Goal: Book appointment/travel/reservation

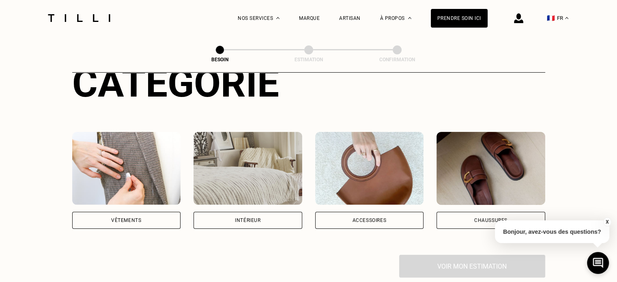
scroll to position [107, 0]
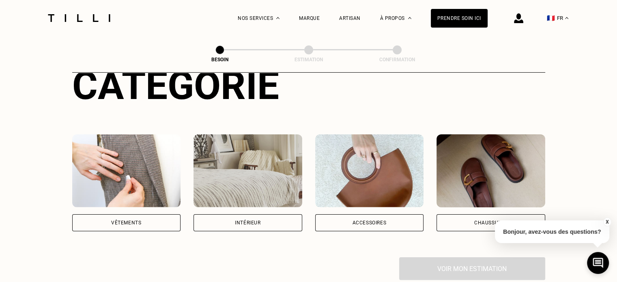
click at [135, 162] on img at bounding box center [126, 170] width 109 height 73
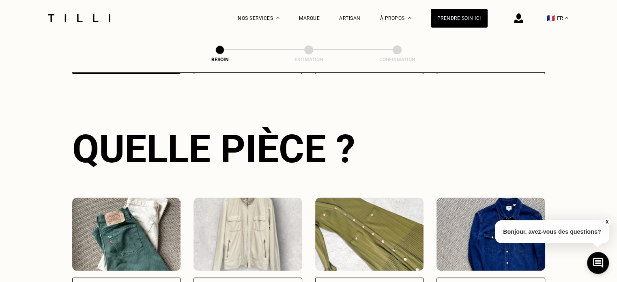
scroll to position [417, 0]
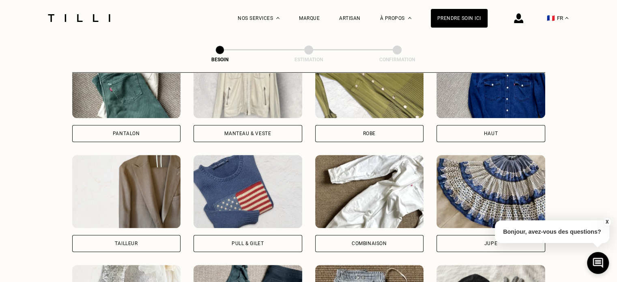
click at [149, 127] on div "Pantalon" at bounding box center [126, 133] width 109 height 17
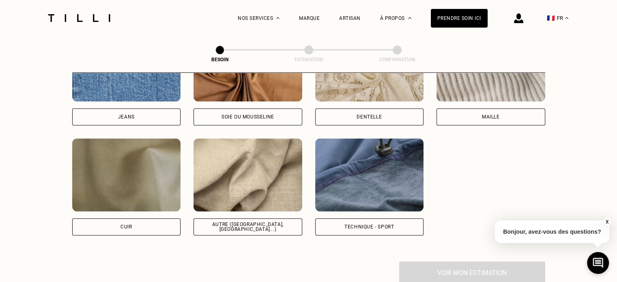
scroll to position [928, 0]
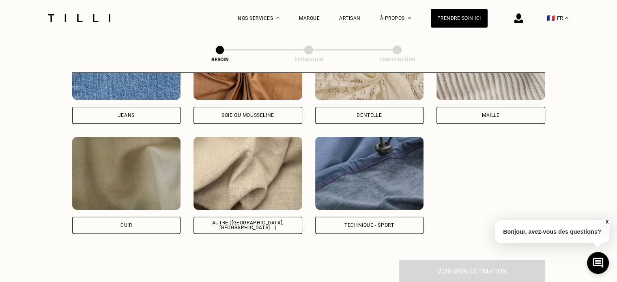
click at [161, 119] on div "[PERSON_NAME] ou mousseline Dentelle Maille Attention ! Pour le moment, nous tr…" at bounding box center [308, 130] width 473 height 207
click at [154, 107] on div "Jeans" at bounding box center [126, 115] width 109 height 17
select select "FR"
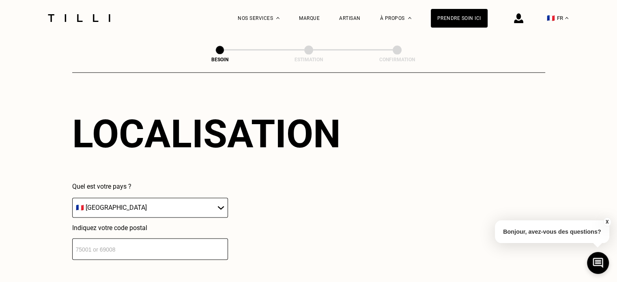
scroll to position [1197, 0]
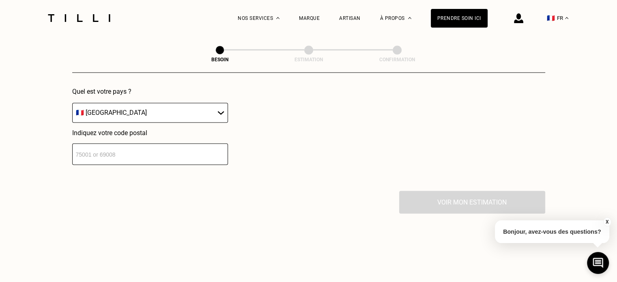
click at [177, 144] on input "number" at bounding box center [150, 153] width 156 height 21
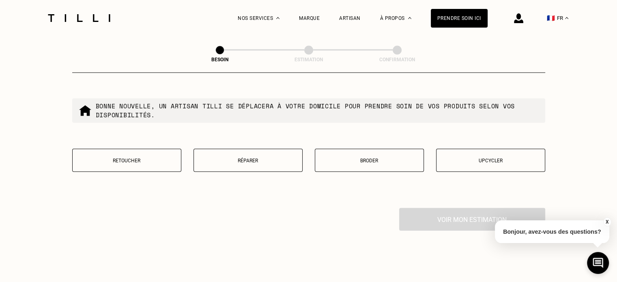
scroll to position [1389, 0]
type input "94300"
click at [251, 156] on p "Réparer" at bounding box center [248, 159] width 100 height 6
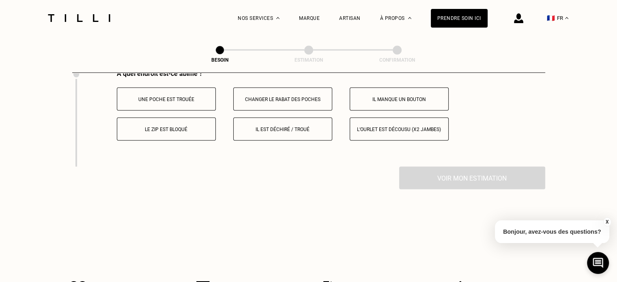
scroll to position [1520, 0]
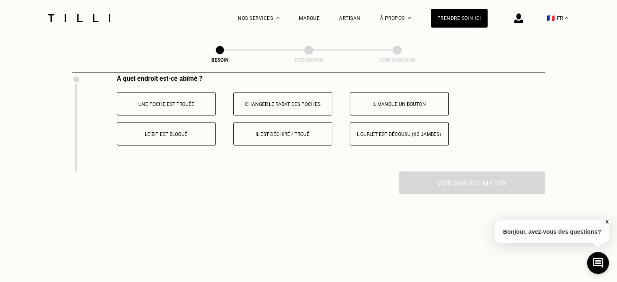
click at [302, 131] on p "Il est déchiré / troué" at bounding box center [283, 134] width 90 height 6
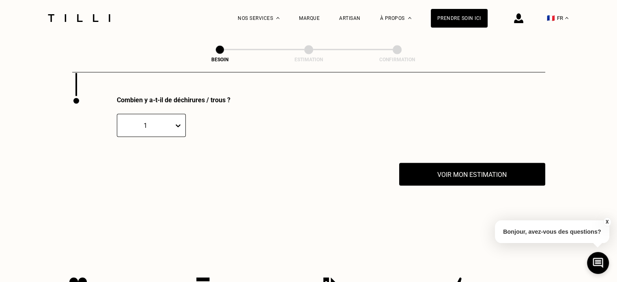
scroll to position [1596, 0]
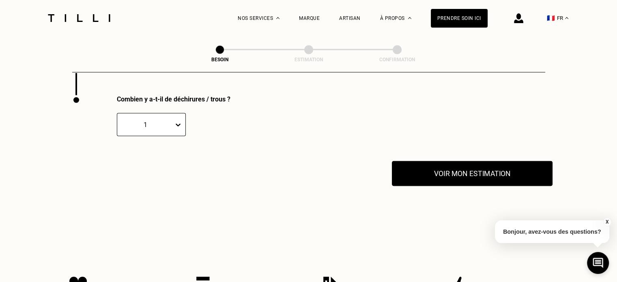
click at [441, 173] on button "Voir mon estimation" at bounding box center [472, 173] width 161 height 25
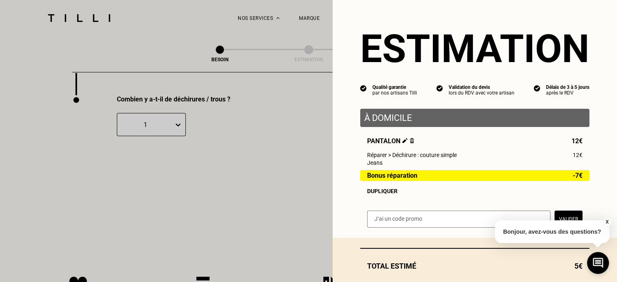
scroll to position [47, 0]
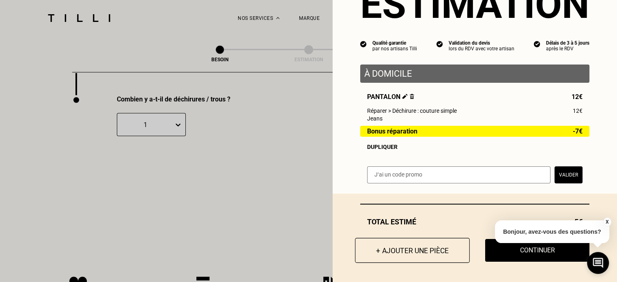
click at [417, 250] on button "+ Ajouter une pièce" at bounding box center [412, 250] width 115 height 25
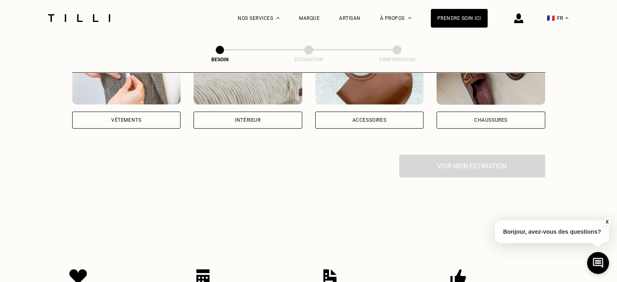
scroll to position [211, 0]
click at [157, 111] on div "Vêtements" at bounding box center [126, 119] width 109 height 17
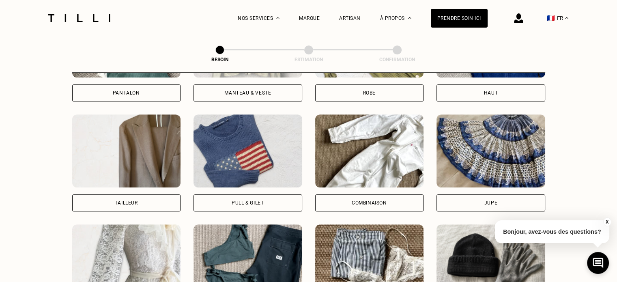
scroll to position [461, 0]
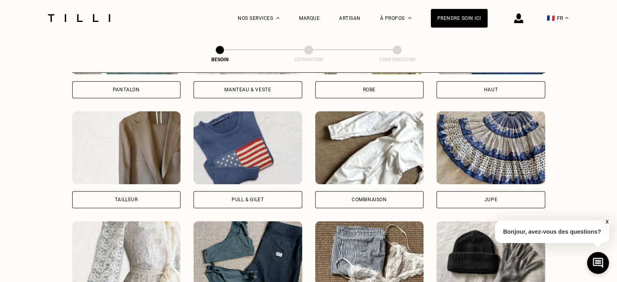
click at [137, 87] on div "Pantalon" at bounding box center [126, 89] width 27 height 5
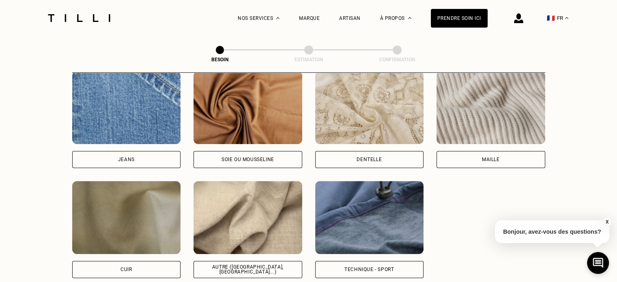
scroll to position [884, 0]
click at [134, 155] on div "Jeans" at bounding box center [126, 158] width 109 height 17
select select "FR"
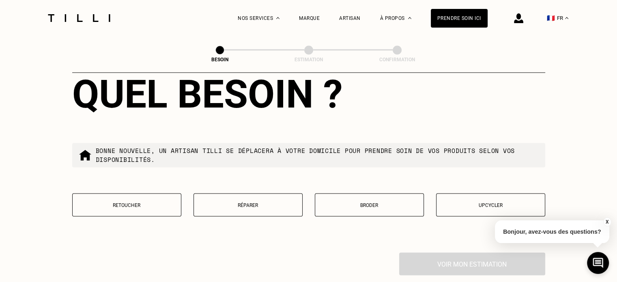
scroll to position [1385, 0]
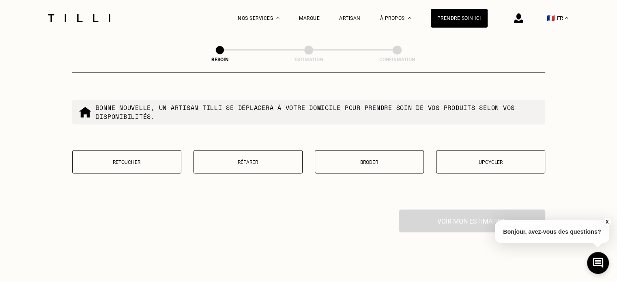
click at [257, 160] on button "Réparer" at bounding box center [247, 161] width 109 height 23
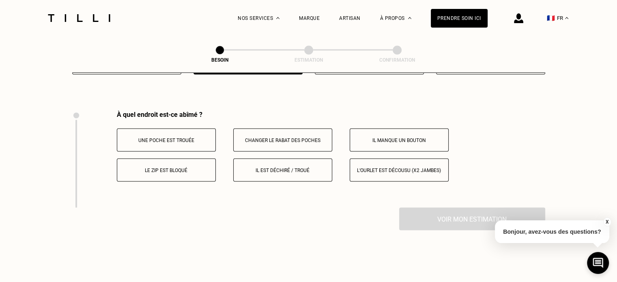
scroll to position [1499, 0]
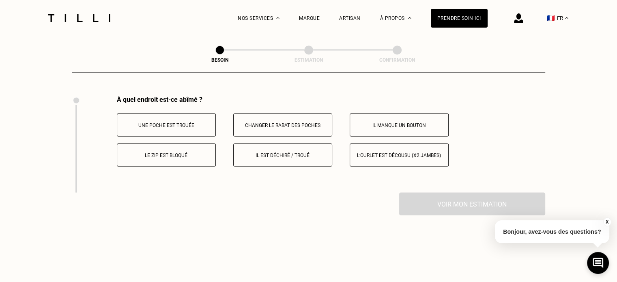
click at [301, 155] on button "Il est déchiré / troué" at bounding box center [282, 154] width 99 height 23
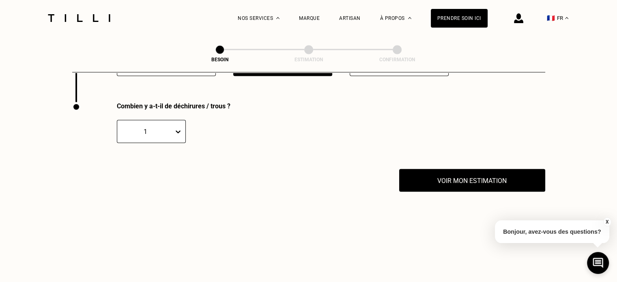
scroll to position [1596, 0]
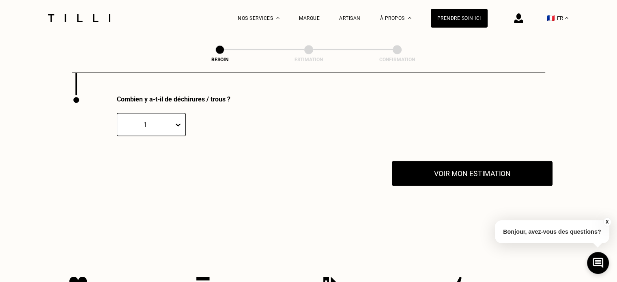
click at [458, 165] on button "Voir mon estimation" at bounding box center [472, 173] width 161 height 25
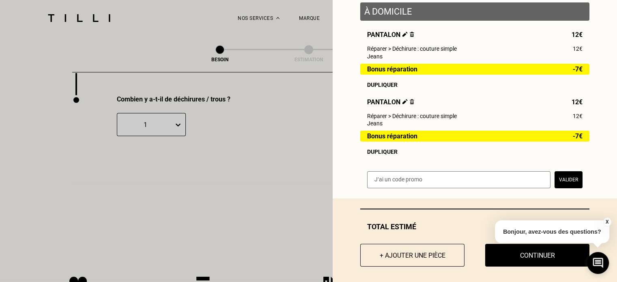
scroll to position [115, 0]
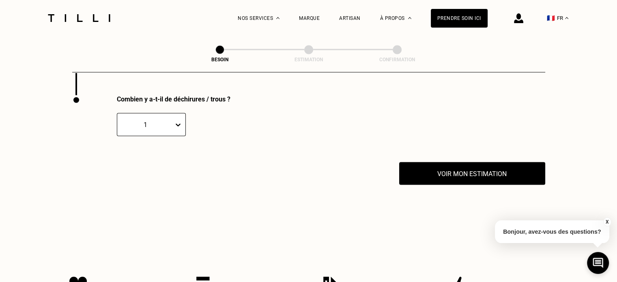
click at [608, 222] on button "X" at bounding box center [607, 221] width 8 height 9
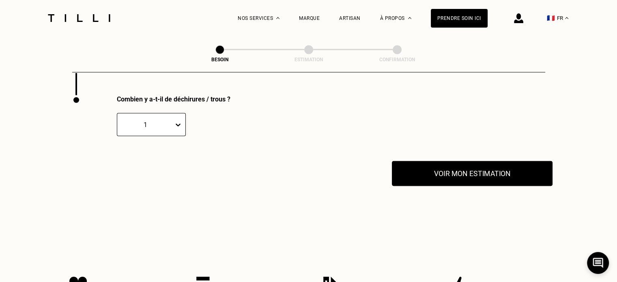
click at [485, 173] on button "Voir mon estimation" at bounding box center [472, 173] width 161 height 25
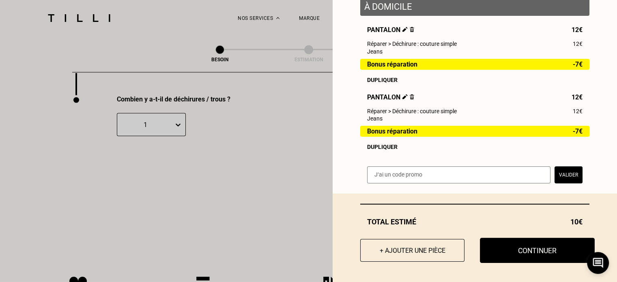
click at [515, 253] on button "Continuer" at bounding box center [537, 250] width 115 height 25
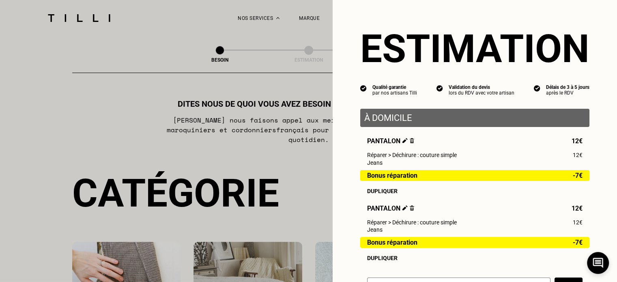
scroll to position [92, 0]
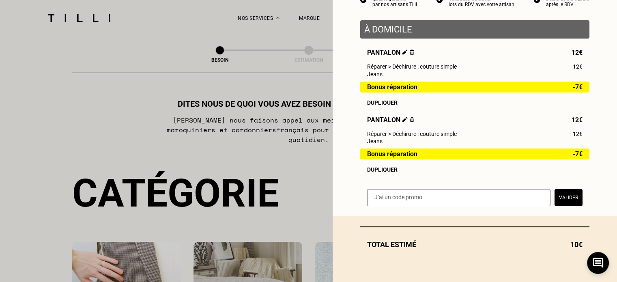
click at [574, 249] on div "Total estimé 10€" at bounding box center [475, 249] width 284 height 66
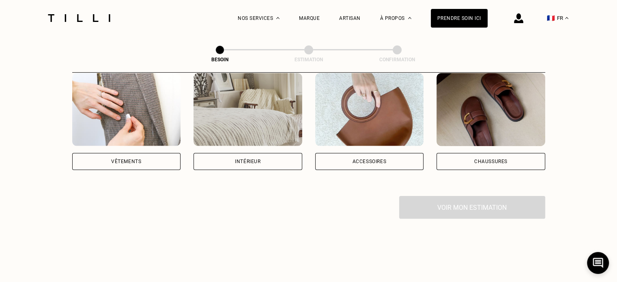
scroll to position [166, 0]
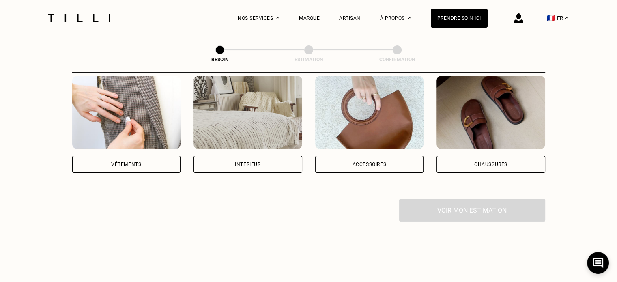
click at [456, 199] on div "Voir mon estimation" at bounding box center [308, 210] width 473 height 23
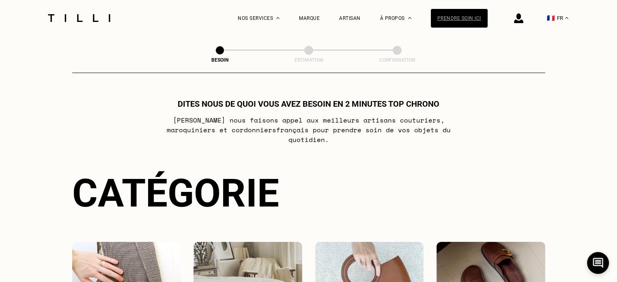
click at [469, 17] on div "Prendre soin ici" at bounding box center [459, 18] width 57 height 19
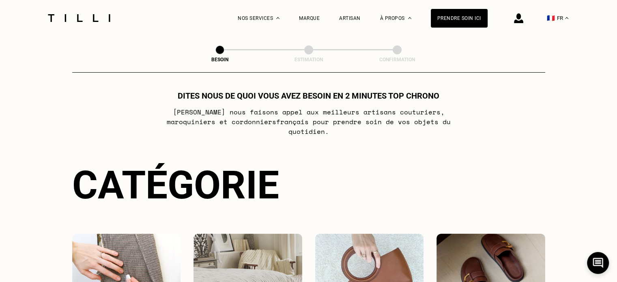
scroll to position [9, 0]
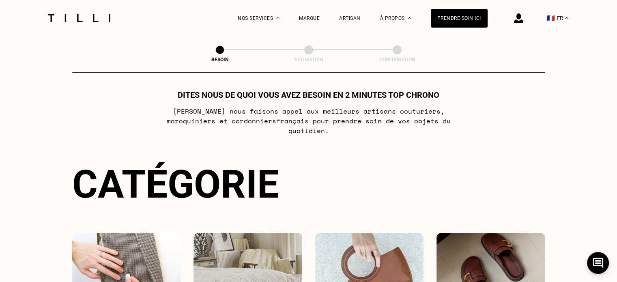
click at [311, 59] on div "Estimation" at bounding box center [308, 60] width 81 height 6
click at [309, 48] on span at bounding box center [308, 49] width 9 height 9
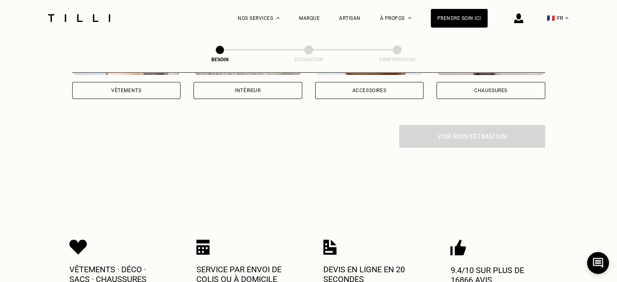
scroll to position [241, 0]
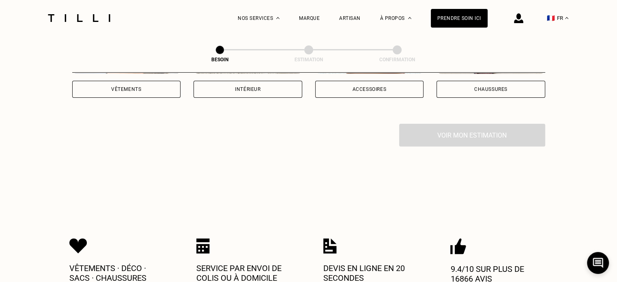
click at [155, 81] on div "Vêtements" at bounding box center [126, 89] width 109 height 17
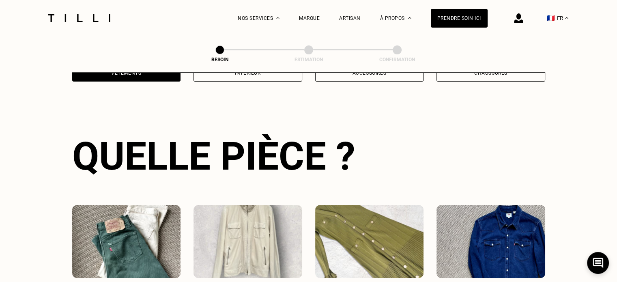
scroll to position [398, 0]
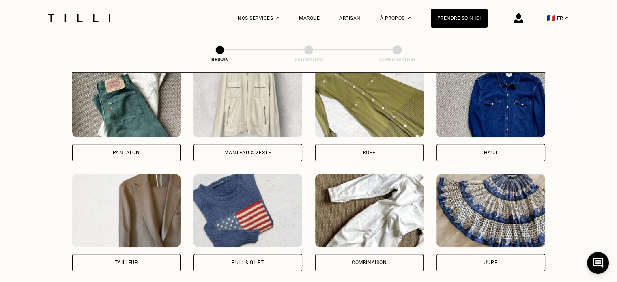
click at [143, 144] on div "Pantalon" at bounding box center [126, 152] width 109 height 17
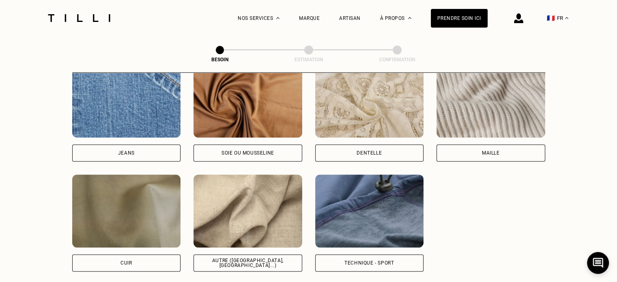
scroll to position [893, 0]
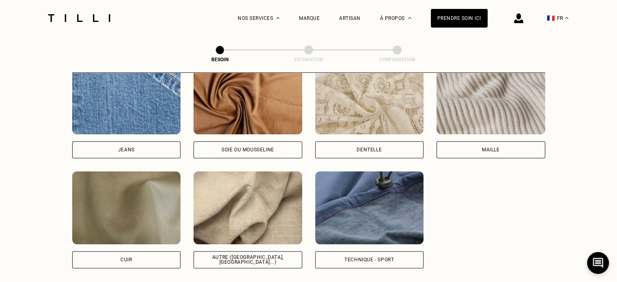
click at [144, 145] on div "Jeans" at bounding box center [126, 149] width 109 height 17
select select "FR"
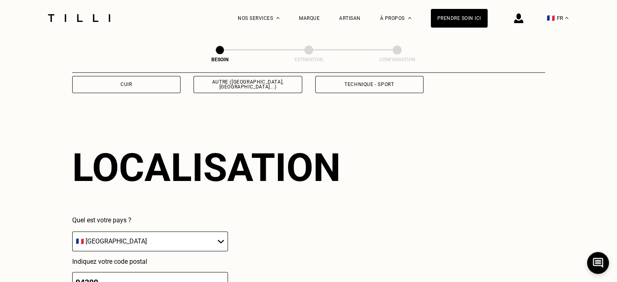
scroll to position [1089, 0]
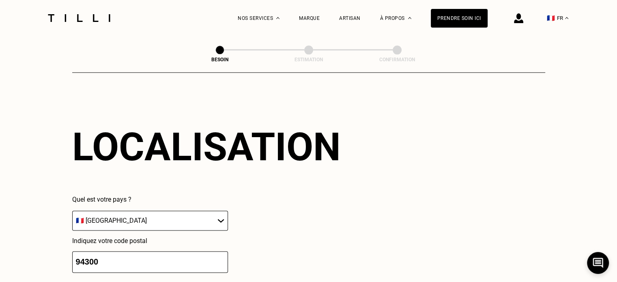
select select "FR"
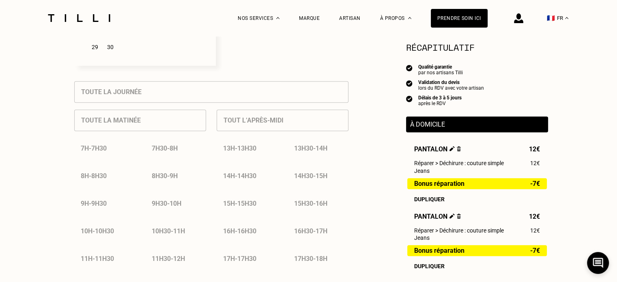
scroll to position [331, 0]
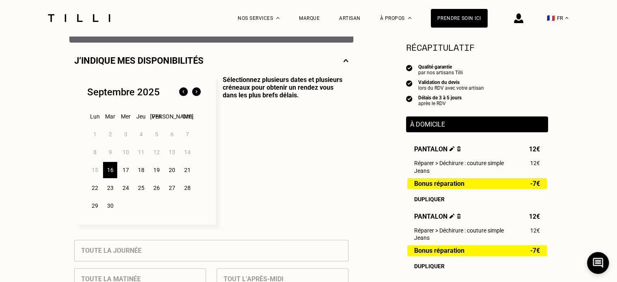
scroll to position [174, 0]
click at [123, 172] on div "17" at bounding box center [125, 170] width 14 height 16
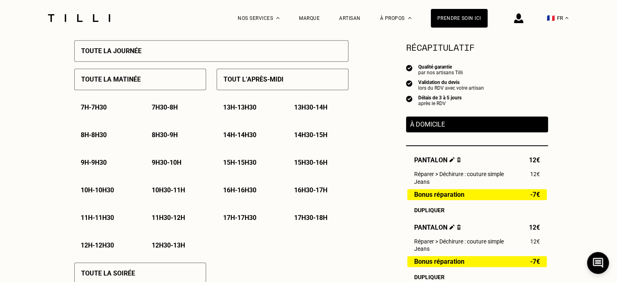
scroll to position [375, 0]
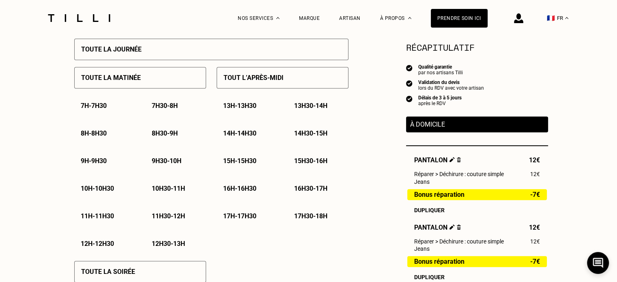
click at [104, 219] on p "11h - 11h30" at bounding box center [97, 216] width 33 height 8
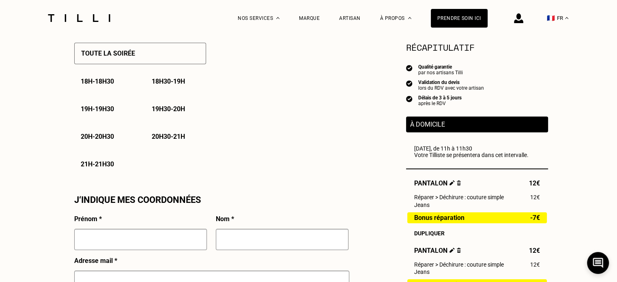
scroll to position [688, 0]
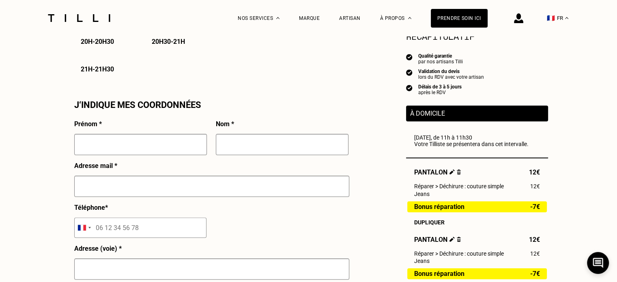
click at [162, 145] on input "text" at bounding box center [140, 144] width 133 height 21
type input "Moranta"
type input "Fall"
type input "[EMAIL_ADDRESS][DOMAIN_NAME]"
type input "06 06 72 71 12"
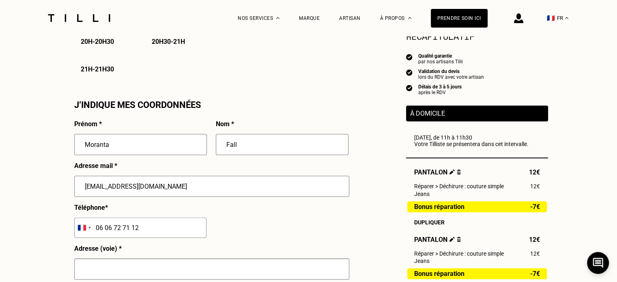
type input "[STREET_ADDRESS]"
type input "Vincennes"
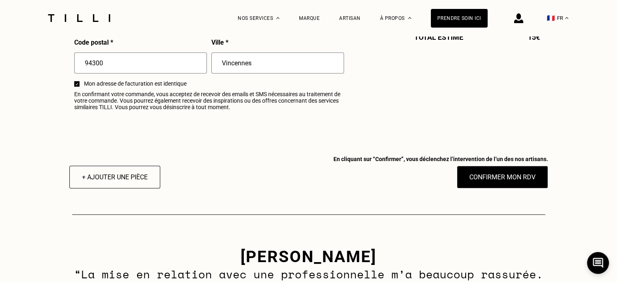
scroll to position [1041, 0]
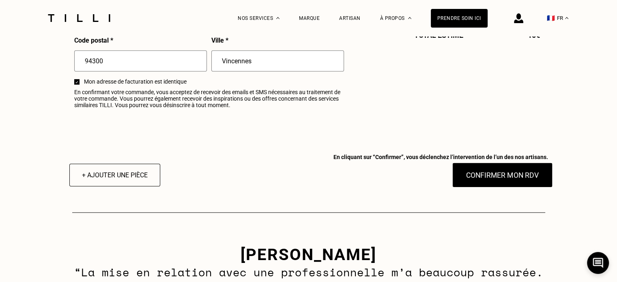
click at [492, 183] on button "Confirmer mon RDV" at bounding box center [502, 174] width 101 height 25
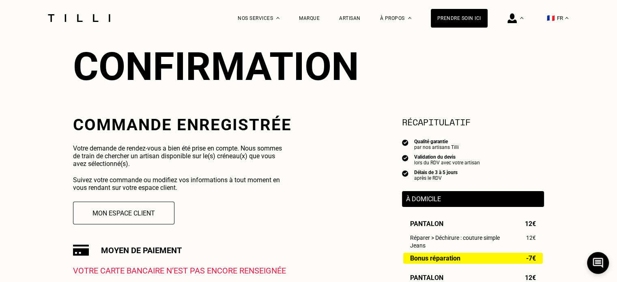
scroll to position [80, 0]
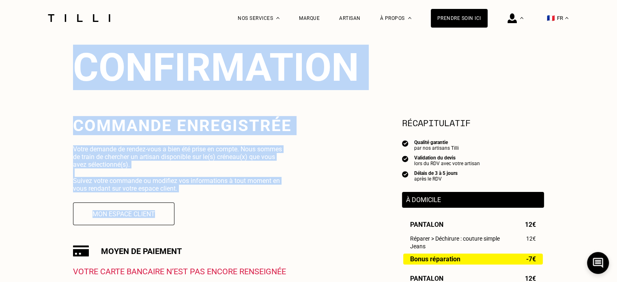
drag, startPoint x: 202, startPoint y: 196, endPoint x: 84, endPoint y: 63, distance: 177.2
click at [84, 63] on div "Confirmation Commande enregistrée Votre demande de rendez-vous a bien été prise…" at bounding box center [308, 276] width 471 height 514
click at [84, 63] on div "Confirmation" at bounding box center [308, 67] width 471 height 45
drag, startPoint x: 84, startPoint y: 63, endPoint x: 228, endPoint y: 195, distance: 194.9
click at [228, 195] on div "Confirmation Commande enregistrée Votre demande de rendez-vous a bien été prise…" at bounding box center [308, 276] width 471 height 514
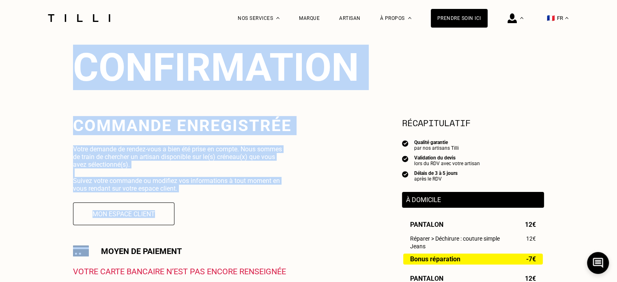
click at [228, 195] on div "Commande enregistrée Votre demande de rendez-vous a bien été prise en compte. N…" at bounding box center [182, 233] width 219 height 234
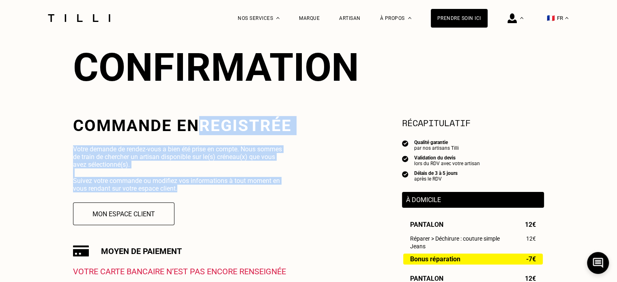
drag, startPoint x: 225, startPoint y: 191, endPoint x: 190, endPoint y: 102, distance: 96.3
click at [190, 102] on div "Confirmation Commande enregistrée Votre demande de rendez-vous a bien été prise…" at bounding box center [308, 276] width 471 height 514
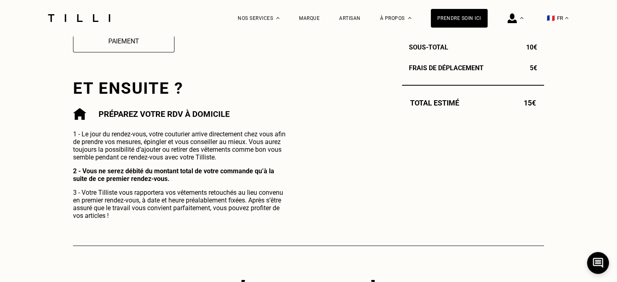
scroll to position [365, 0]
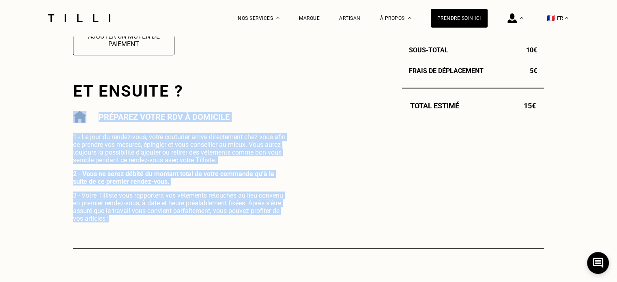
drag, startPoint x: 221, startPoint y: 229, endPoint x: 222, endPoint y: 96, distance: 132.6
click at [222, 96] on h2 "Et ensuite ?" at bounding box center [182, 91] width 219 height 19
drag, startPoint x: 222, startPoint y: 96, endPoint x: 230, endPoint y: 221, distance: 125.1
click at [230, 221] on div "Commande enregistrée Votre demande de rendez-vous a bien été prise en compte. N…" at bounding box center [182, 26] width 219 height 391
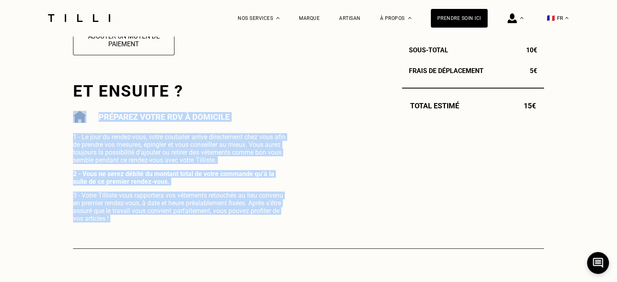
click at [230, 221] on p "3 - Votre Tilliste vous rapportera vos vêtements retouchés au lieu convenu en p…" at bounding box center [181, 206] width 216 height 31
drag, startPoint x: 230, startPoint y: 221, endPoint x: 217, endPoint y: 94, distance: 127.1
click at [217, 94] on div "Commande enregistrée Votre demande de rendez-vous a bien été prise en compte. N…" at bounding box center [182, 26] width 219 height 391
click at [217, 94] on h2 "Et ensuite ?" at bounding box center [182, 91] width 219 height 19
drag, startPoint x: 217, startPoint y: 94, endPoint x: 227, endPoint y: 232, distance: 137.8
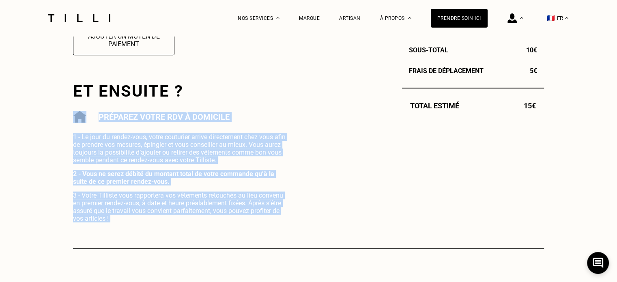
drag, startPoint x: 227, startPoint y: 232, endPoint x: 200, endPoint y: 74, distance: 160.0
click at [200, 74] on div "Commande enregistrée Votre demande de rendez-vous a bien été prise en compte. N…" at bounding box center [182, 26] width 219 height 391
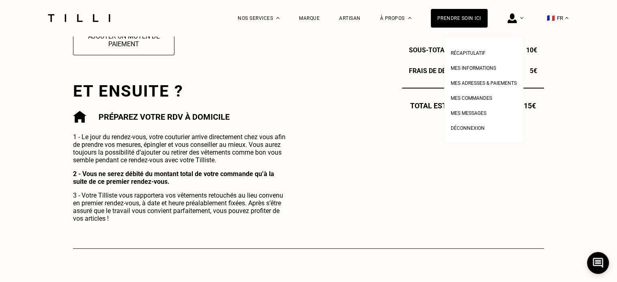
click at [523, 17] on div at bounding box center [515, 18] width 16 height 36
click at [488, 70] on span "Mes informations" at bounding box center [473, 68] width 45 height 6
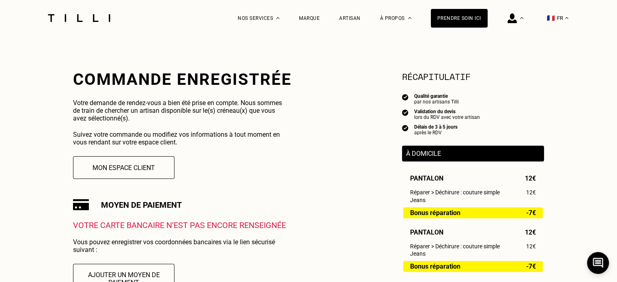
scroll to position [120, 0]
